Goal: Information Seeking & Learning: Learn about a topic

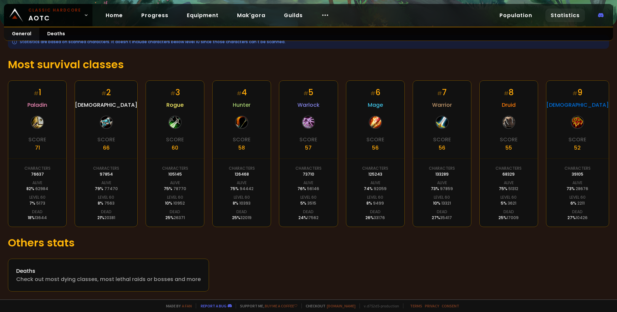
scroll to position [92, 0]
click at [85, 64] on h1 "Most survival classes" at bounding box center [308, 65] width 601 height 16
click at [72, 283] on div "Check out most dying classes, most lethal raids or bosses and more" at bounding box center [108, 280] width 184 height 8
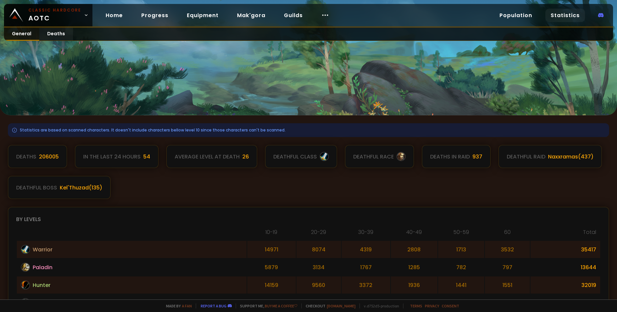
click at [22, 35] on link "General" at bounding box center [21, 34] width 35 height 13
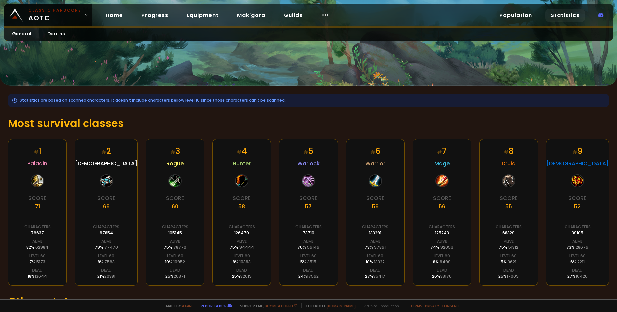
scroll to position [92, 0]
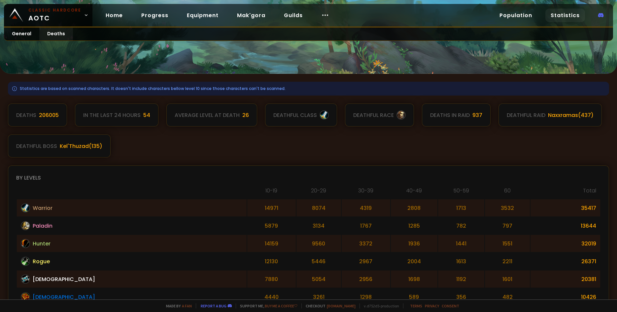
scroll to position [228, 0]
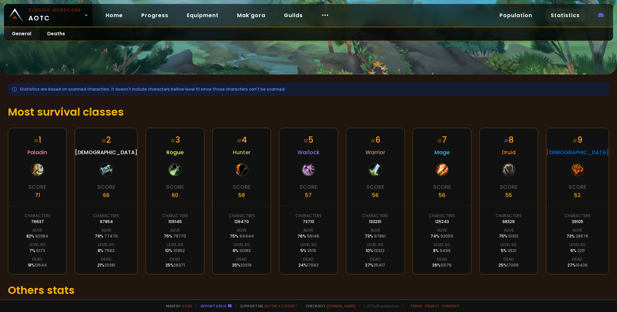
scroll to position [46, 0]
